Goal: Task Accomplishment & Management: Manage account settings

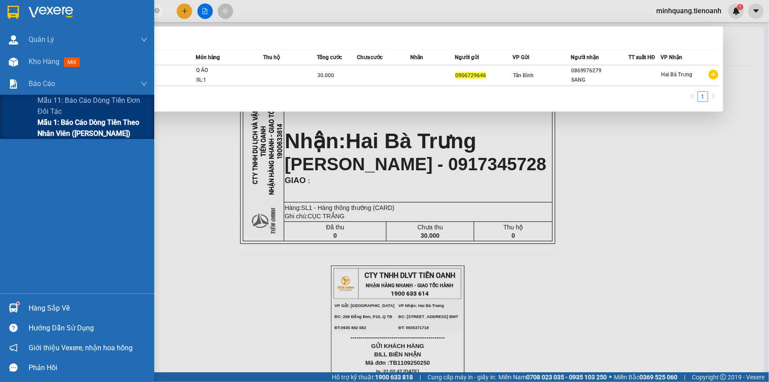
click at [45, 125] on span "Mẫu 1: Báo cáo dòng tiền theo nhân viên ([PERSON_NAME])" at bounding box center [92, 128] width 110 height 22
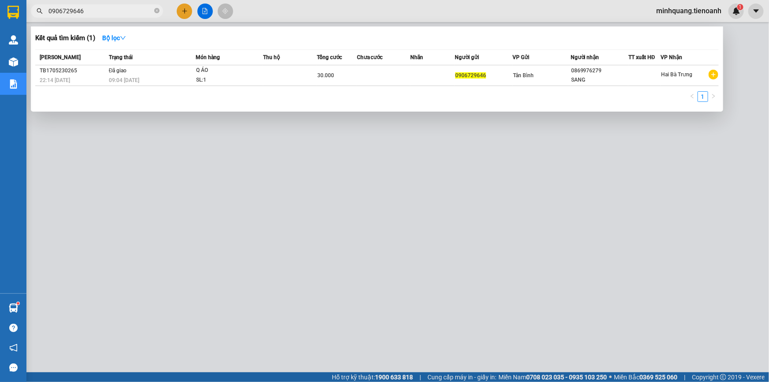
click at [290, 231] on div at bounding box center [384, 191] width 769 height 382
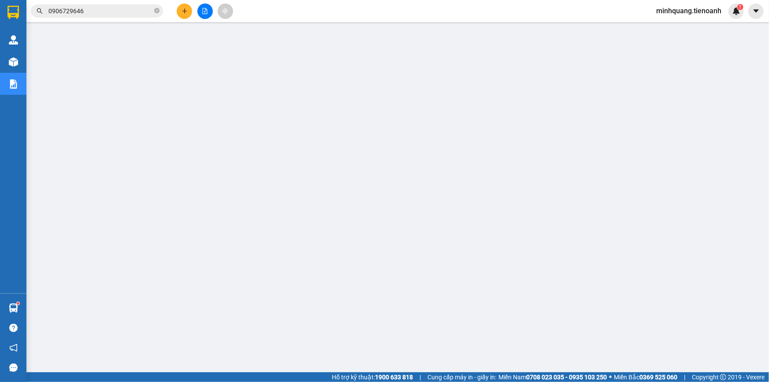
click at [703, 13] on span "minhquang.tienoanh" at bounding box center [688, 10] width 79 height 11
click at [690, 33] on li "Đăng xuất" at bounding box center [688, 27] width 81 height 14
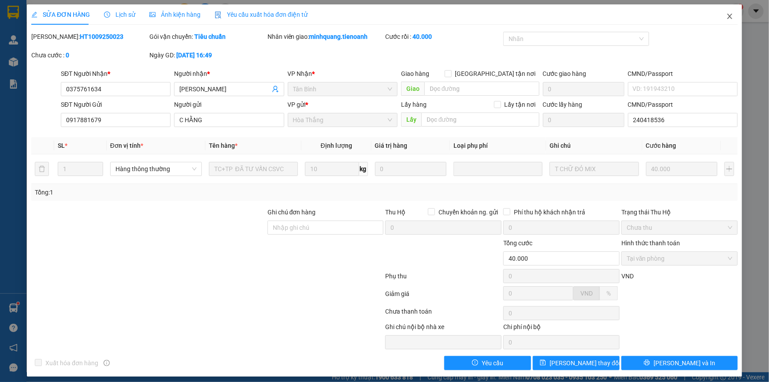
click at [730, 18] on span "Close" at bounding box center [730, 16] width 25 height 25
